Goal: Information Seeking & Learning: Check status

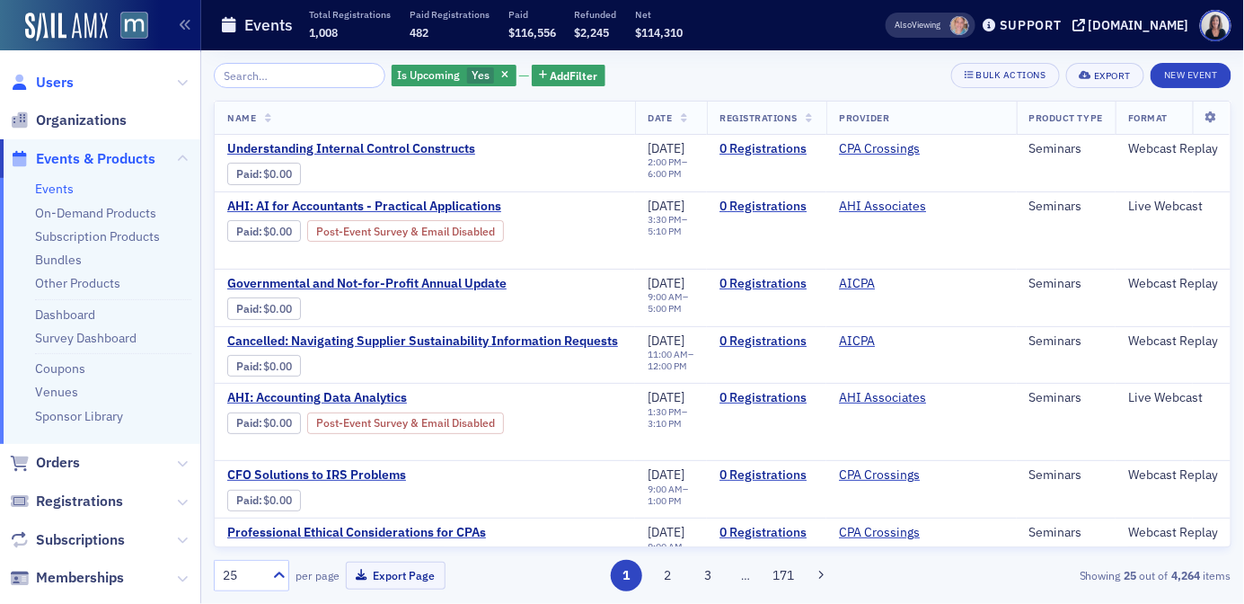
click at [60, 78] on span "Users" at bounding box center [55, 83] width 38 height 20
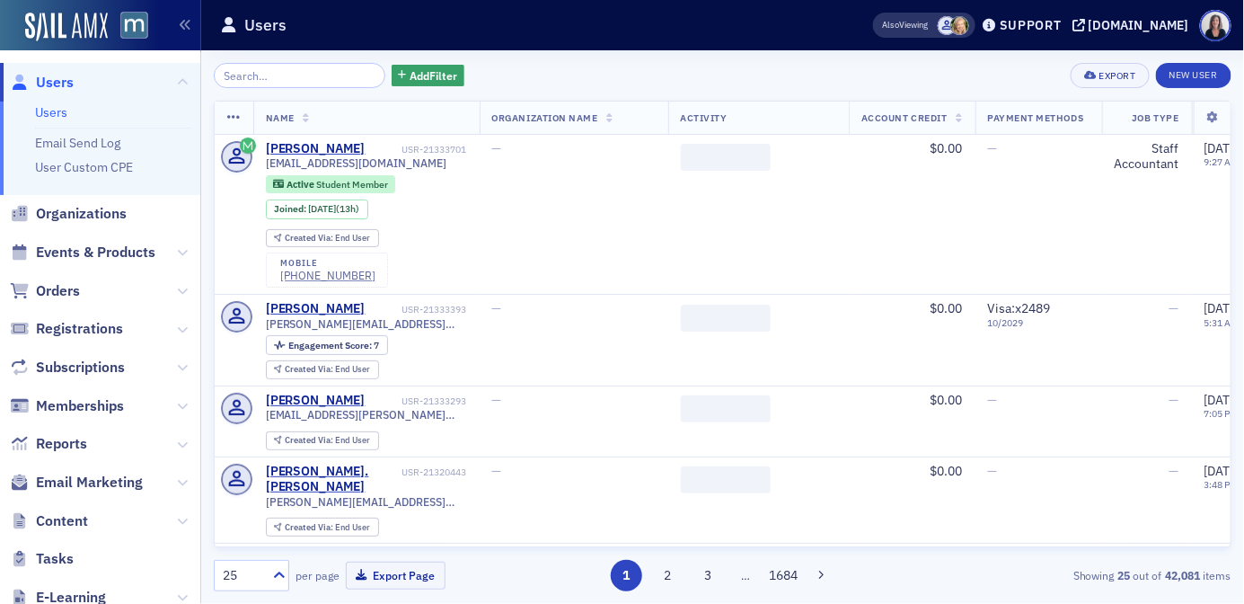
click at [282, 73] on input "search" at bounding box center [300, 75] width 172 height 25
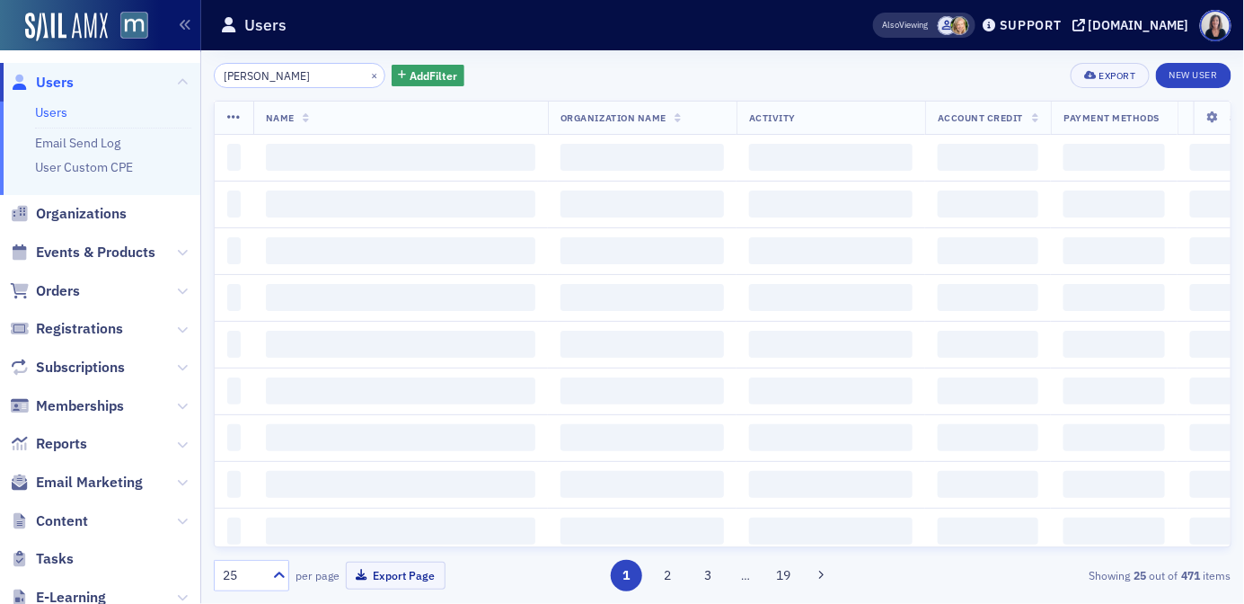
type input "[PERSON_NAME]"
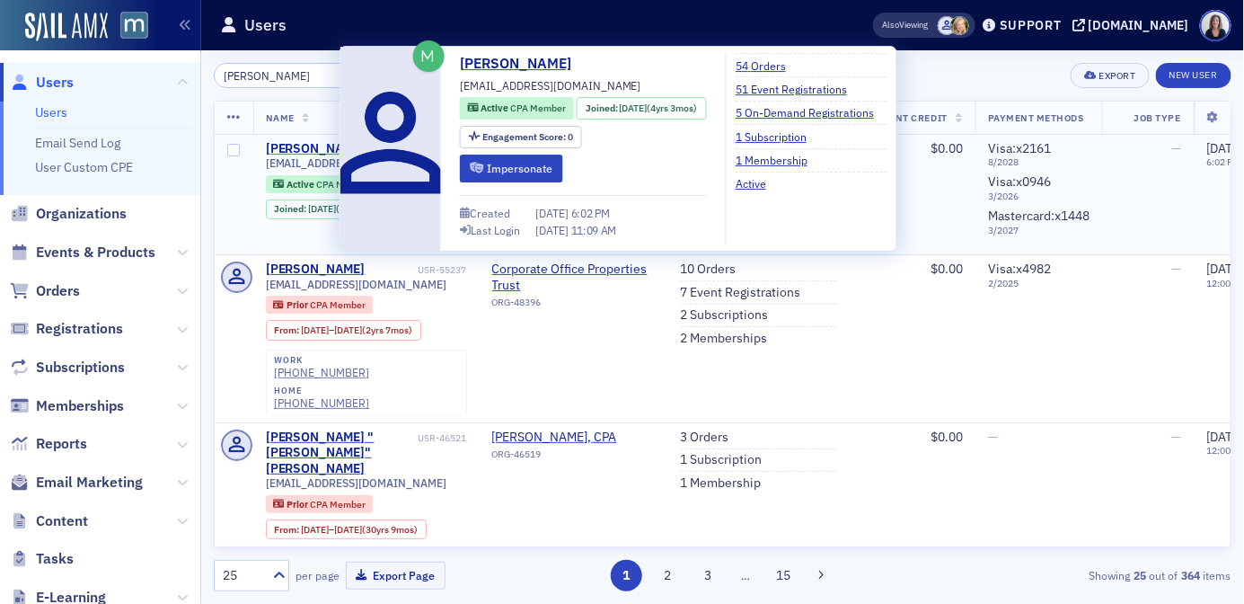
click at [309, 145] on div "[PERSON_NAME]" at bounding box center [316, 149] width 100 height 16
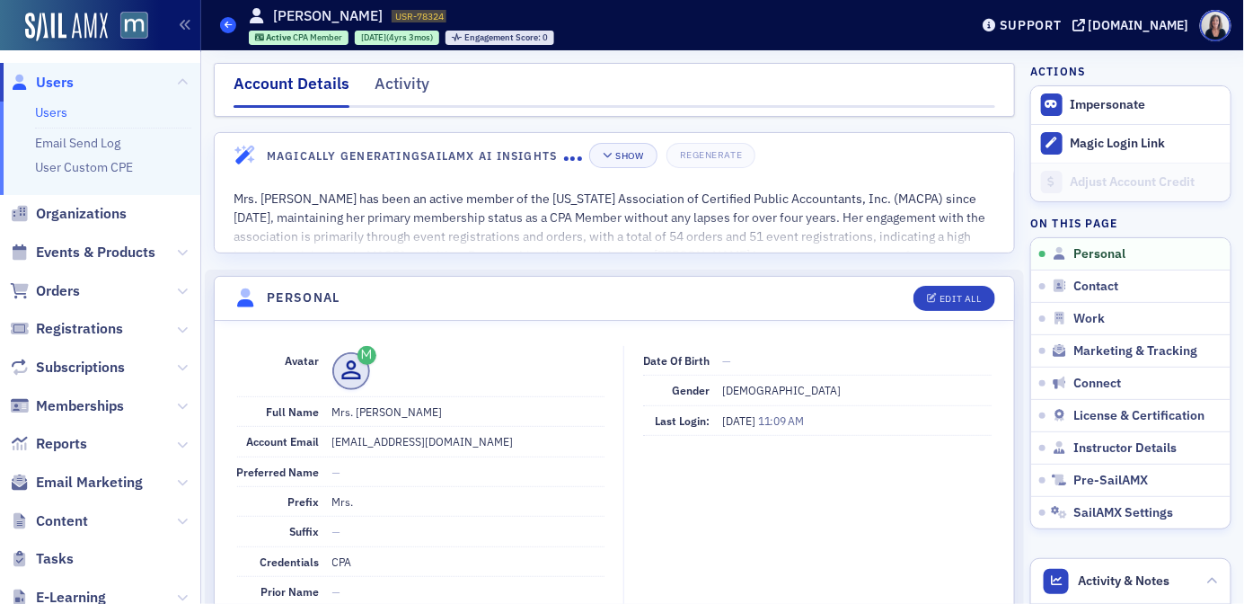
click at [235, 26] on span at bounding box center [228, 25] width 16 height 16
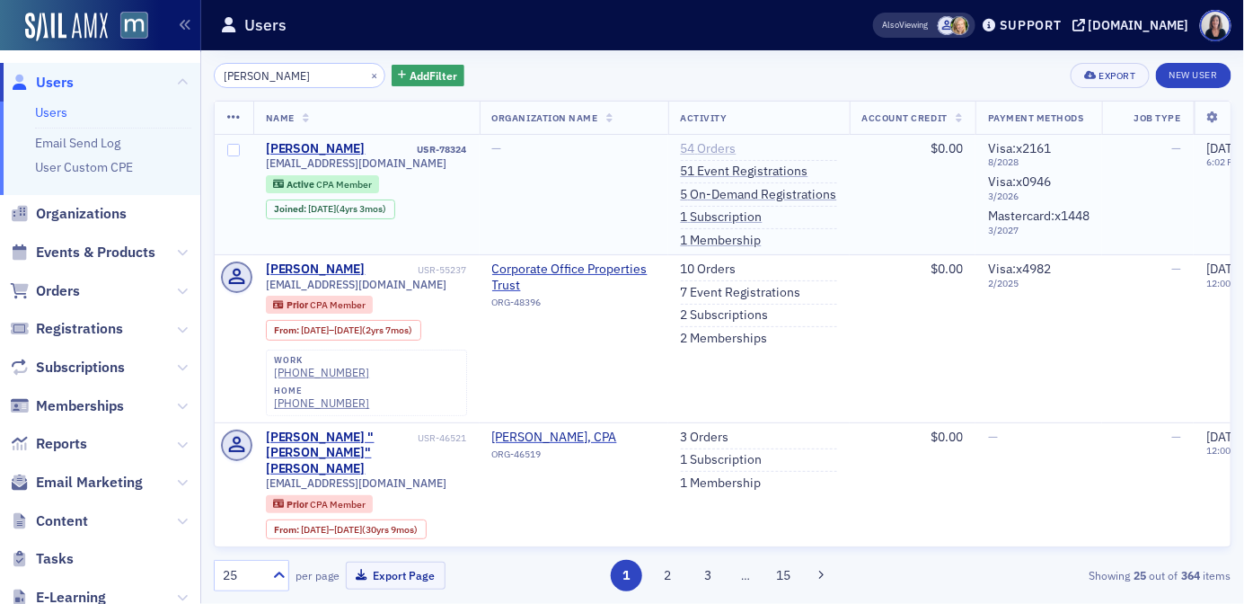
click at [725, 144] on link "54 Orders" at bounding box center [709, 149] width 56 height 16
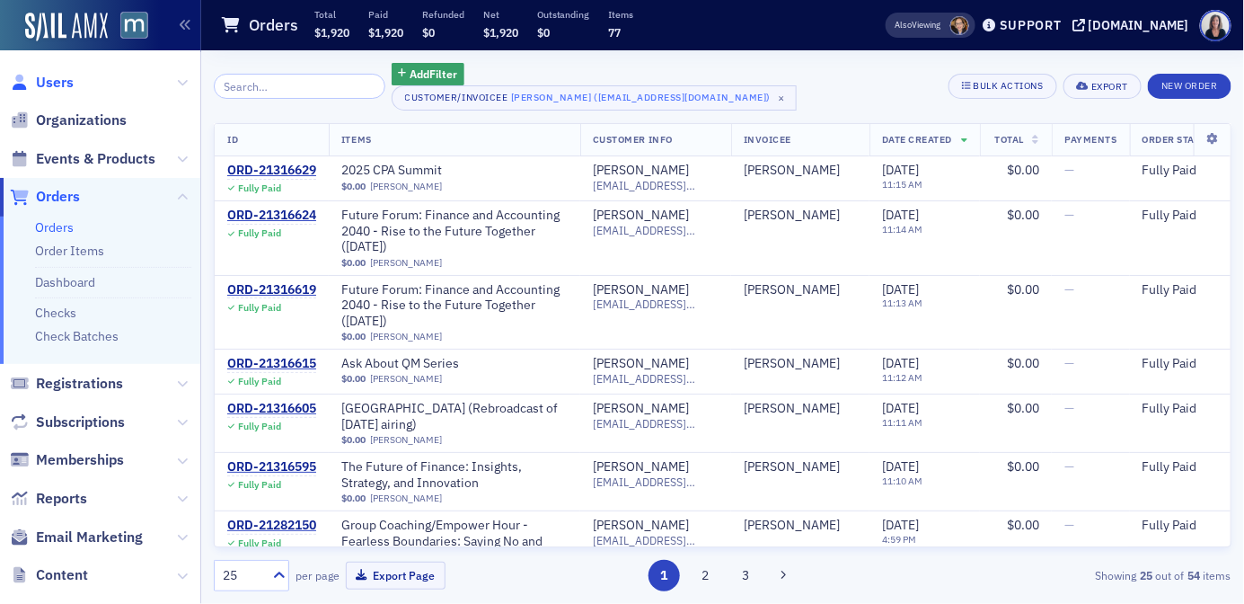
click at [65, 83] on span "Users" at bounding box center [55, 83] width 38 height 20
